Goal: Information Seeking & Learning: Find specific fact

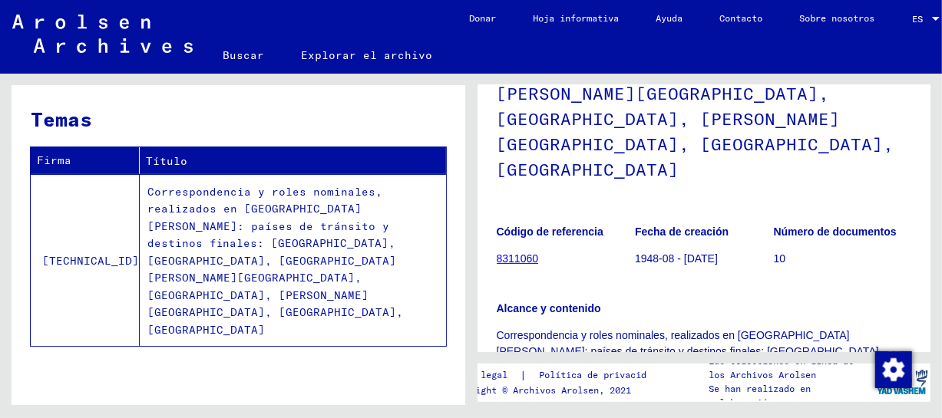
scroll to position [487, 0]
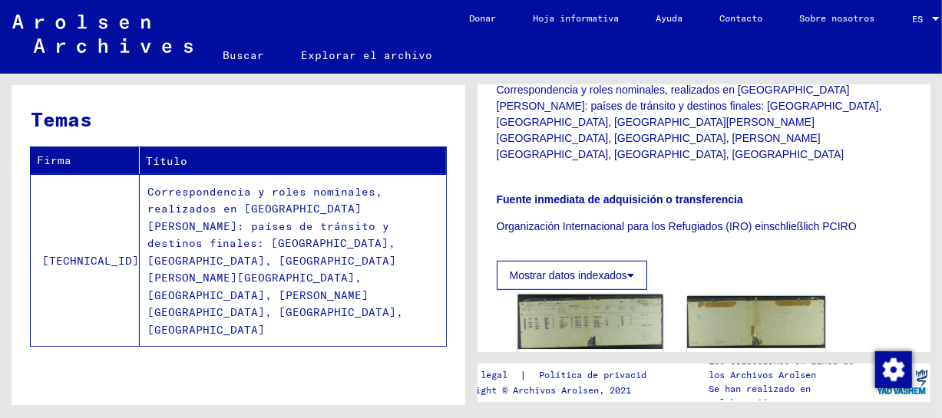
click at [590, 295] on img at bounding box center [589, 322] width 145 height 54
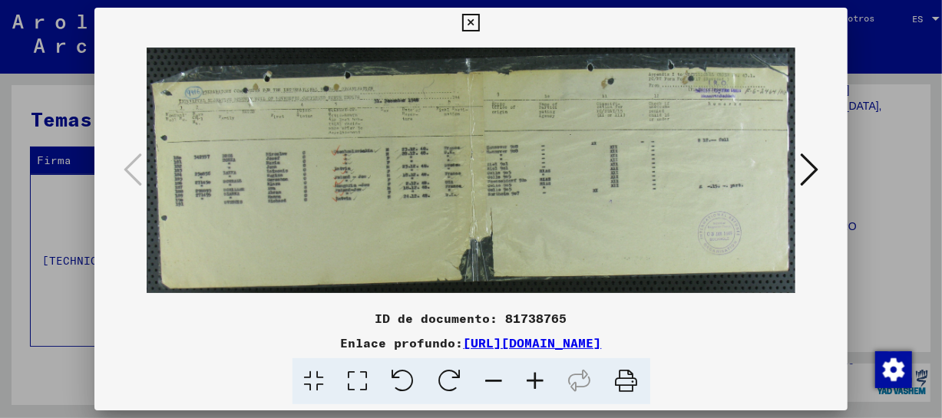
click at [536, 381] on icon at bounding box center [535, 381] width 41 height 47
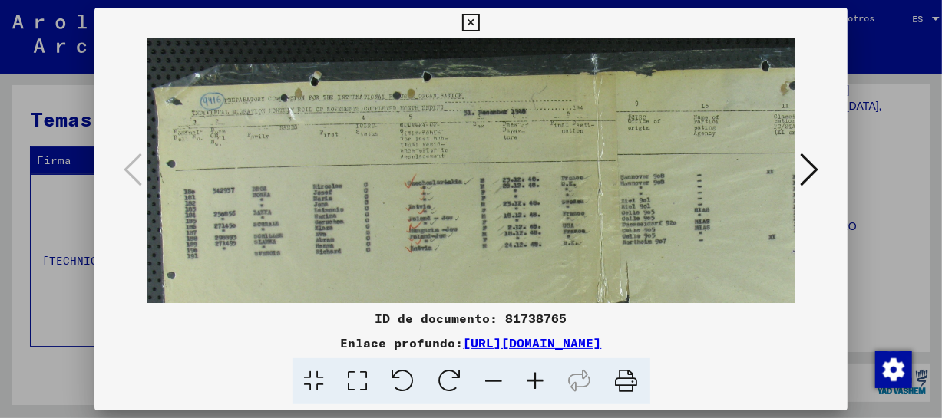
click at [536, 381] on icon at bounding box center [535, 381] width 41 height 47
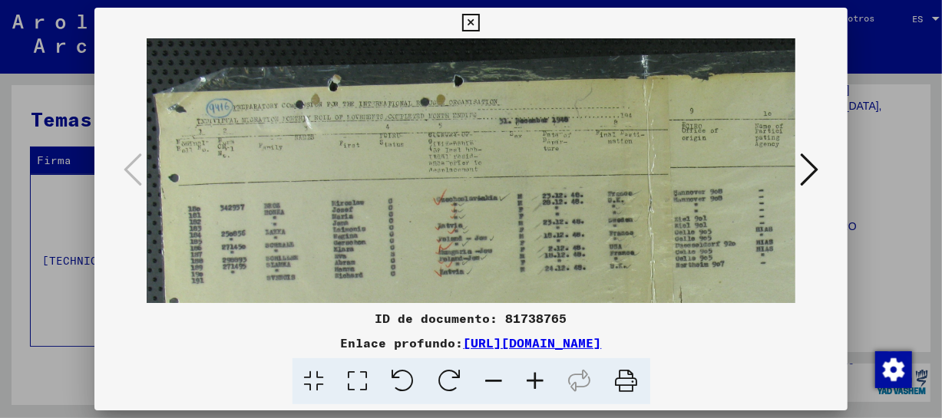
click at [536, 381] on icon at bounding box center [535, 381] width 41 height 47
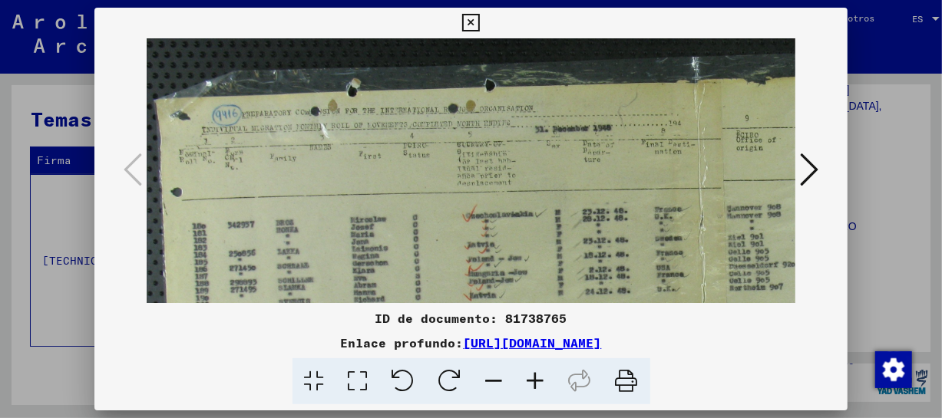
click at [536, 381] on icon at bounding box center [535, 381] width 41 height 47
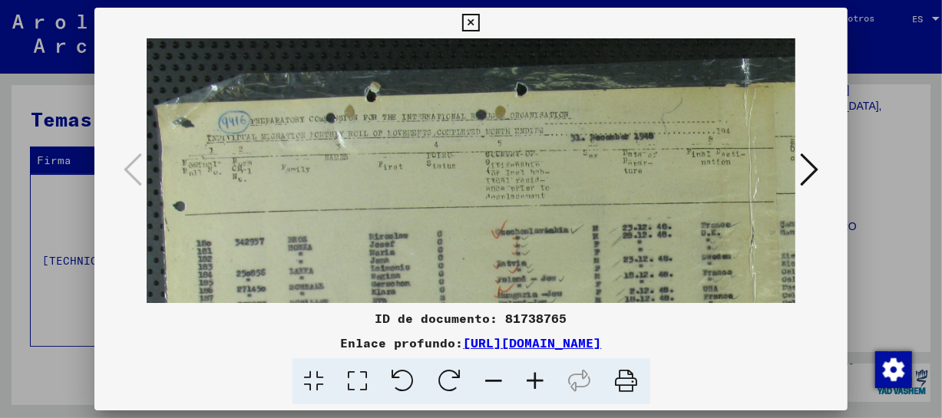
click at [536, 381] on icon at bounding box center [535, 381] width 41 height 47
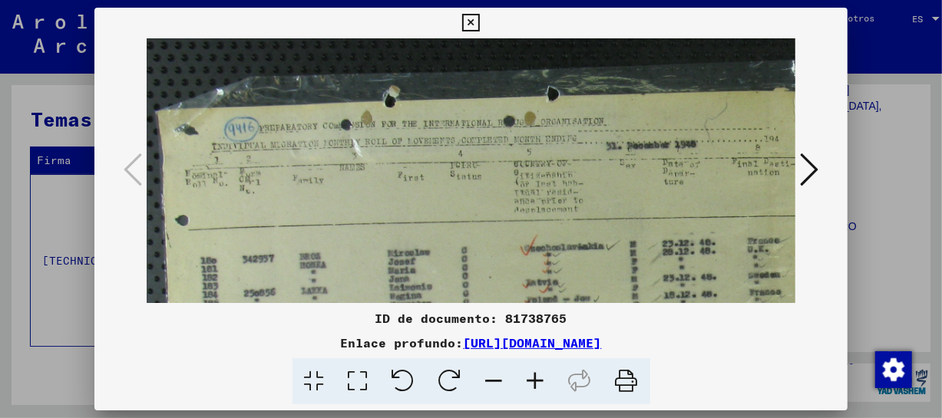
click at [536, 381] on icon at bounding box center [535, 381] width 41 height 47
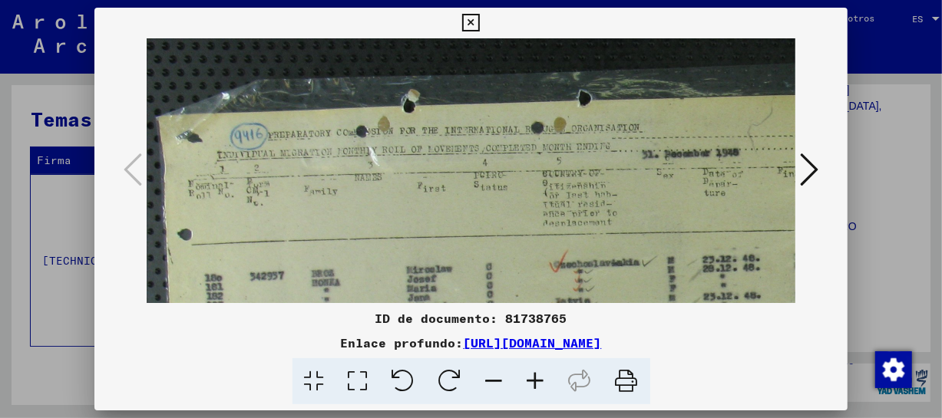
click at [536, 381] on icon at bounding box center [535, 381] width 41 height 47
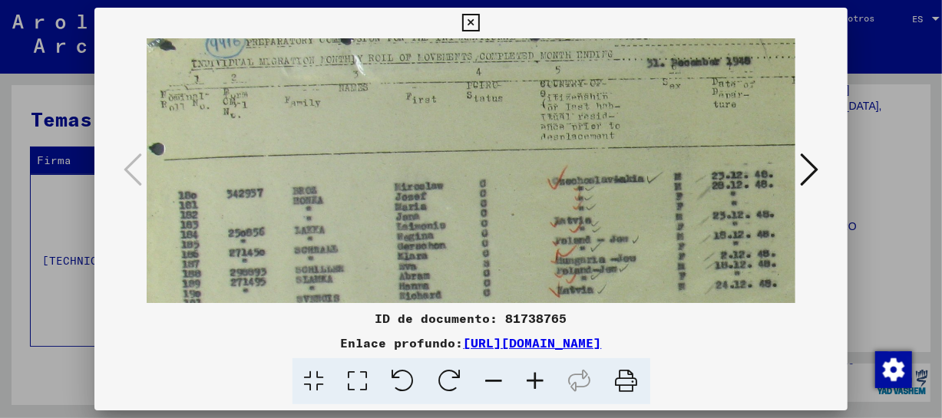
drag, startPoint x: 636, startPoint y: 263, endPoint x: 602, endPoint y: 161, distance: 107.5
click at [602, 161] on img at bounding box center [872, 225] width 1513 height 572
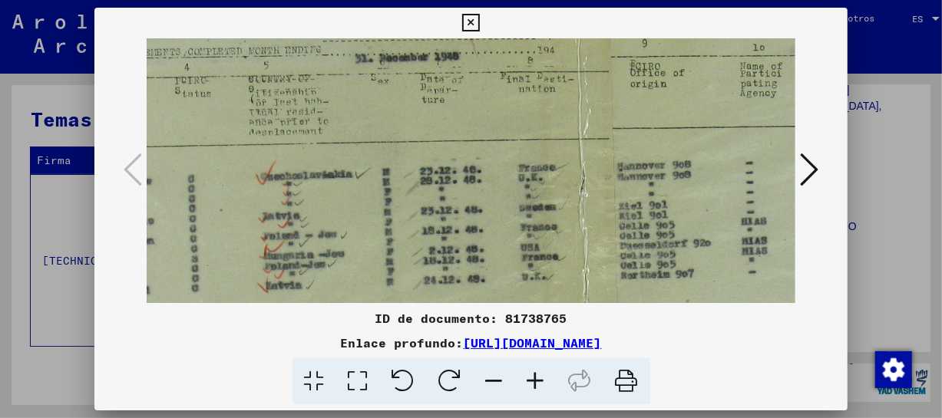
scroll to position [104, 330]
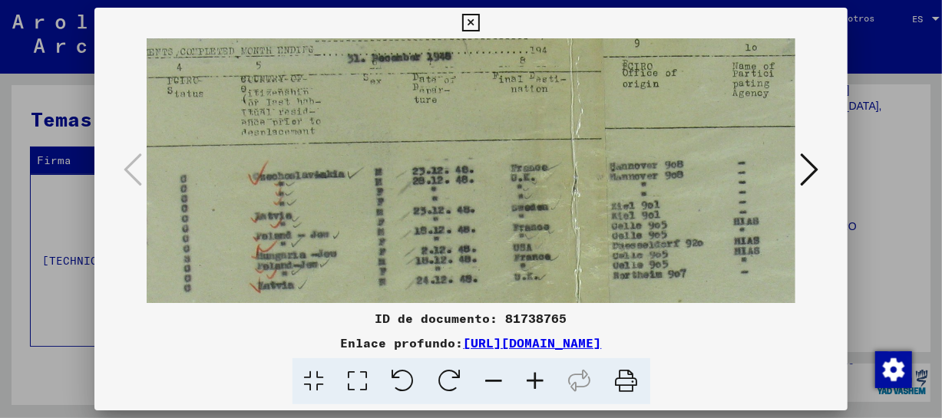
drag, startPoint x: 713, startPoint y: 206, endPoint x: 417, endPoint y: 203, distance: 296.3
click at [417, 203] on img at bounding box center [573, 220] width 1513 height 572
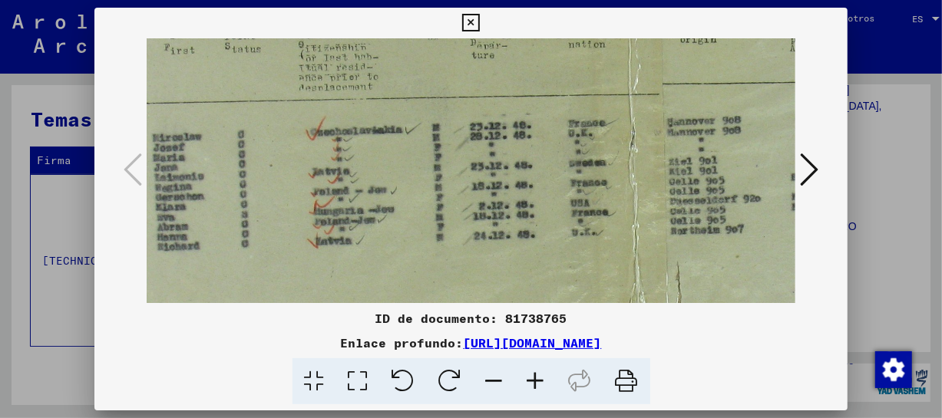
drag, startPoint x: 469, startPoint y: 213, endPoint x: 563, endPoint y: 217, distance: 94.5
click at [637, 172] on img at bounding box center [630, 175] width 1513 height 572
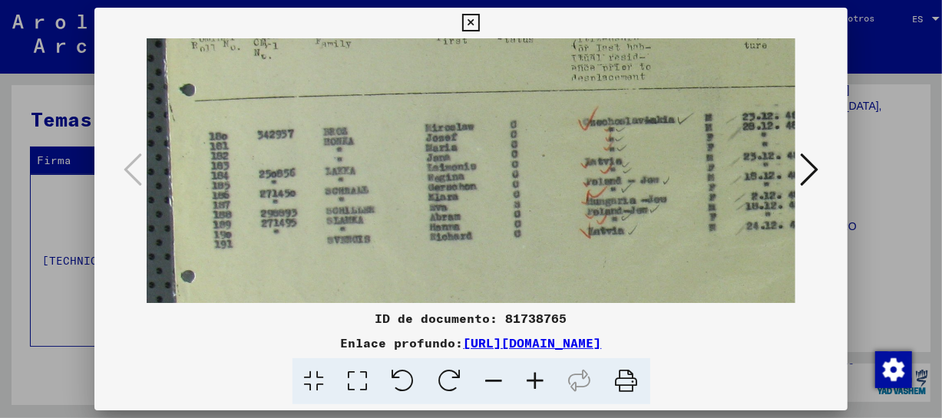
scroll to position [168, 0]
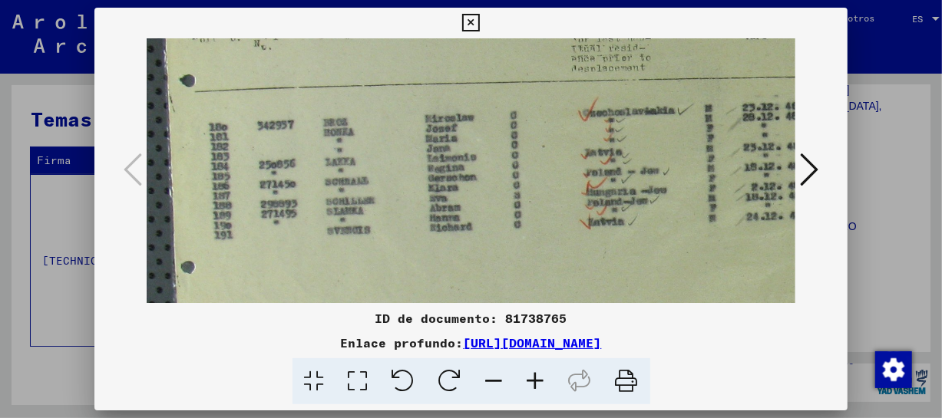
drag, startPoint x: 328, startPoint y: 243, endPoint x: 686, endPoint y: 219, distance: 358.5
click at [686, 219] on img at bounding box center [903, 156] width 1513 height 572
click at [473, 21] on icon at bounding box center [471, 23] width 18 height 18
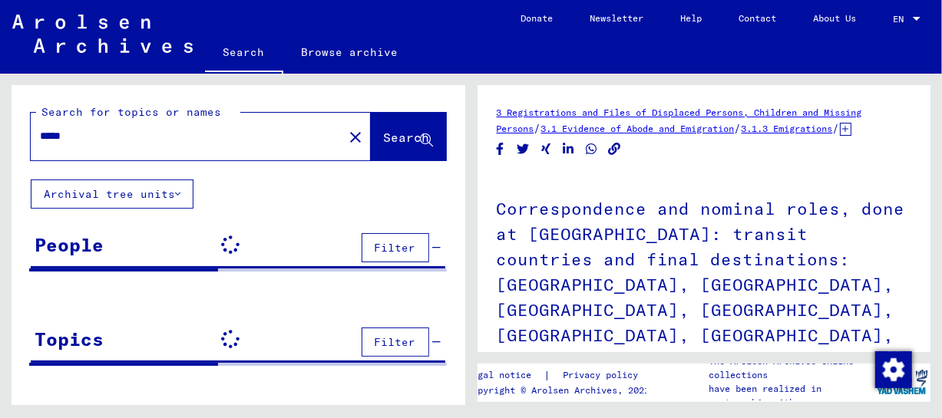
drag, startPoint x: 404, startPoint y: 188, endPoint x: 375, endPoint y: 187, distance: 29.2
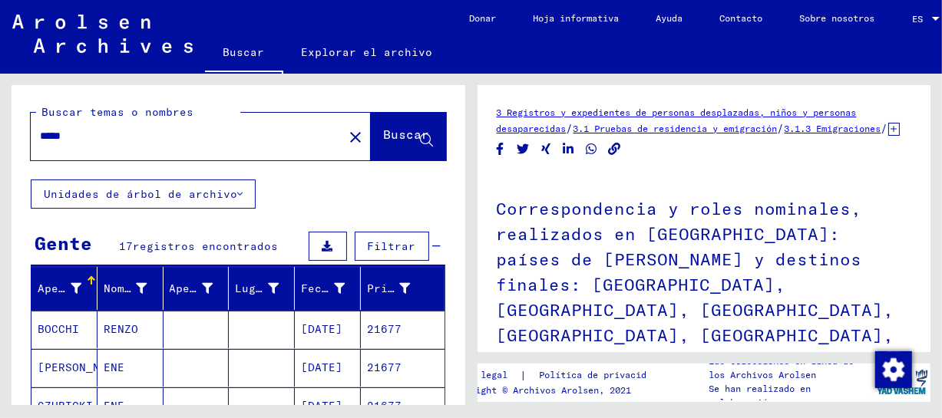
drag, startPoint x: 107, startPoint y: 135, endPoint x: 31, endPoint y: 141, distance: 75.5
click at [31, 141] on div "*****" at bounding box center [182, 136] width 303 height 35
type input "*********"
click at [384, 140] on font "Buscar" at bounding box center [407, 134] width 46 height 15
